Goal: Complete application form

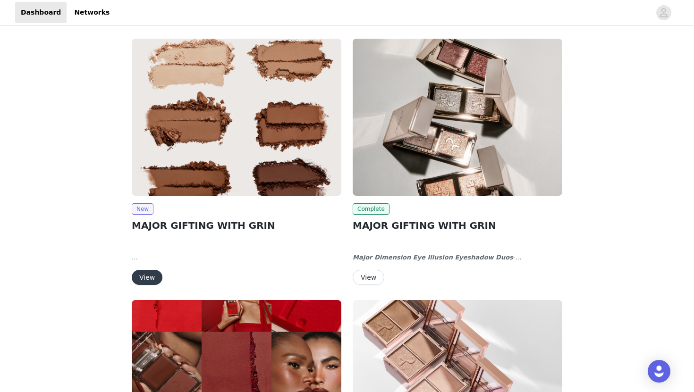
click at [142, 276] on button "View" at bounding box center [147, 277] width 31 height 15
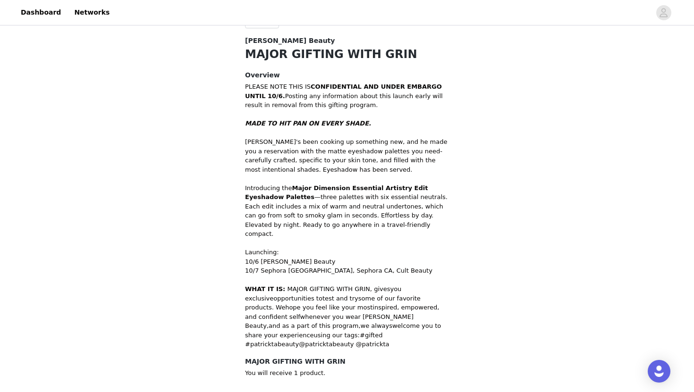
scroll to position [276, 0]
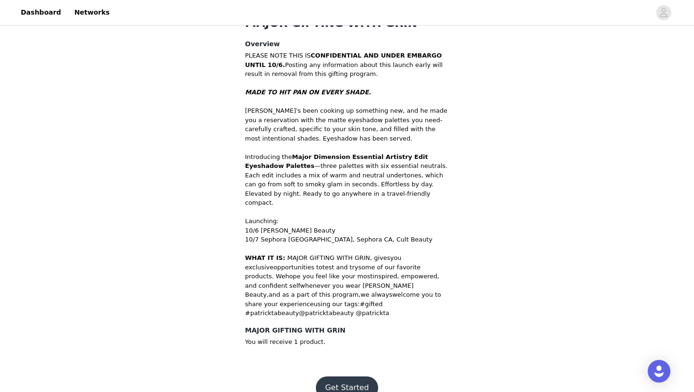
click at [331, 377] on button "Get Started" at bounding box center [347, 388] width 63 height 23
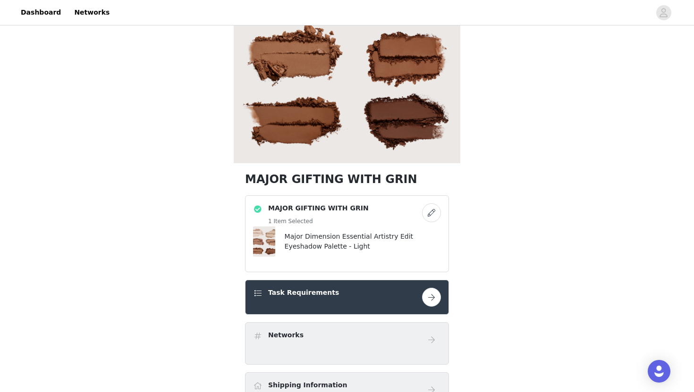
scroll to position [222, 0]
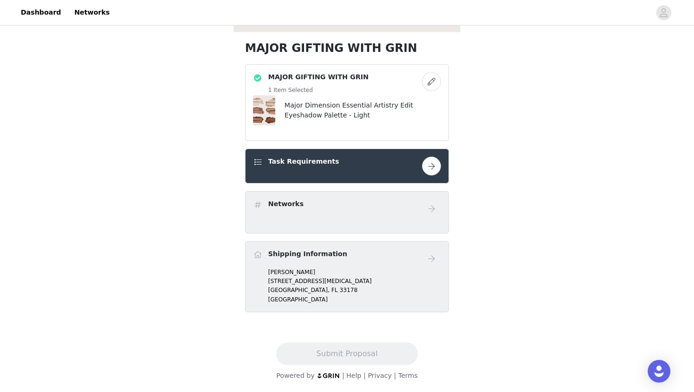
click at [427, 171] on button "button" at bounding box center [431, 166] width 19 height 19
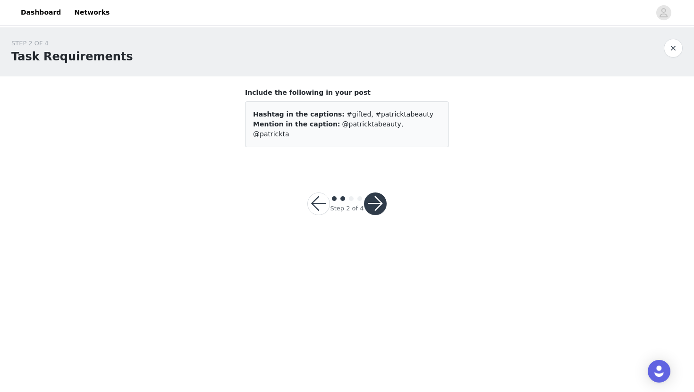
click at [374, 193] on button "button" at bounding box center [375, 204] width 23 height 23
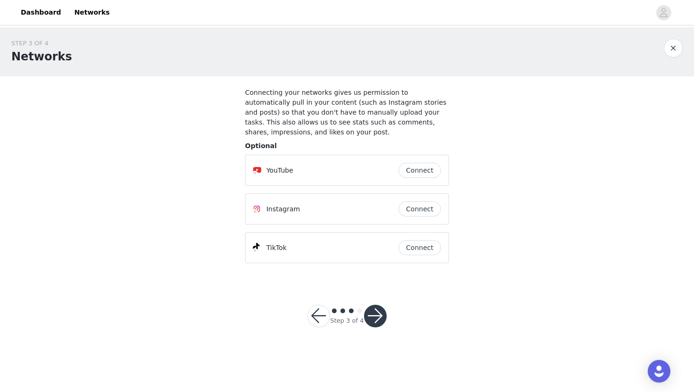
click at [380, 318] on button "button" at bounding box center [375, 316] width 23 height 23
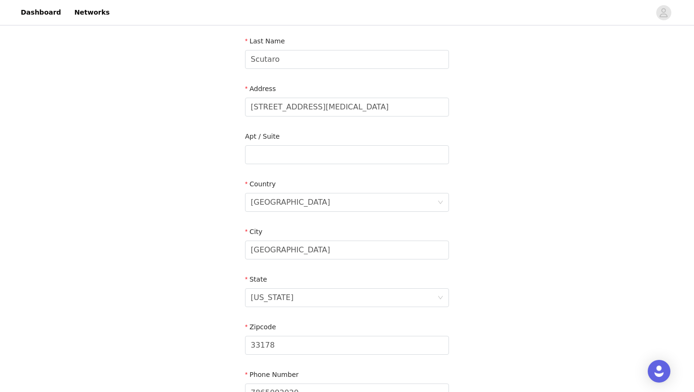
scroll to position [251, 0]
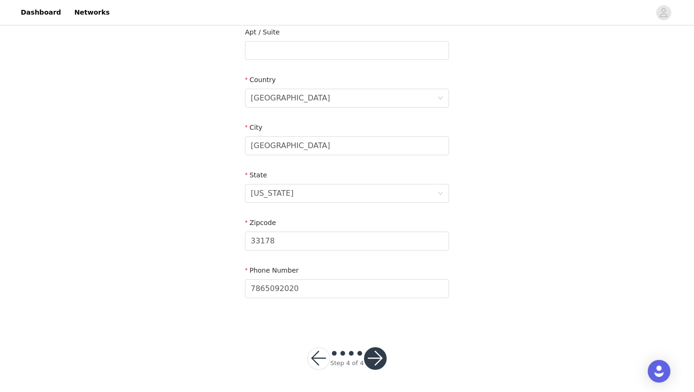
click at [376, 348] on button "button" at bounding box center [375, 359] width 23 height 23
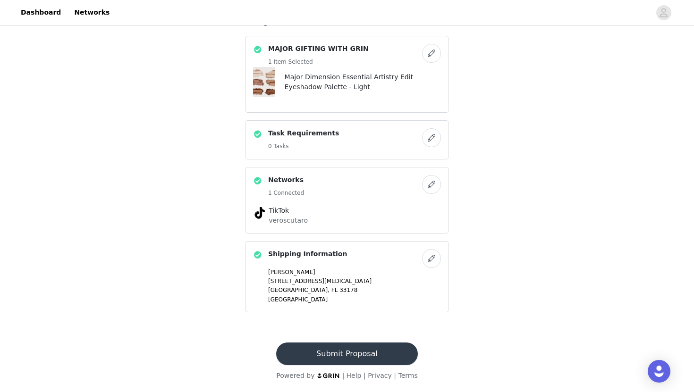
scroll to position [250, 0]
click at [328, 354] on button "Submit Proposal" at bounding box center [346, 354] width 141 height 23
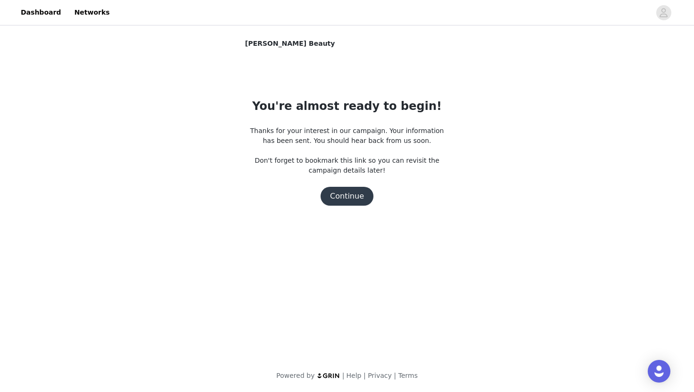
scroll to position [0, 0]
click at [341, 195] on button "Continue" at bounding box center [347, 196] width 53 height 19
